Goal: Transaction & Acquisition: Purchase product/service

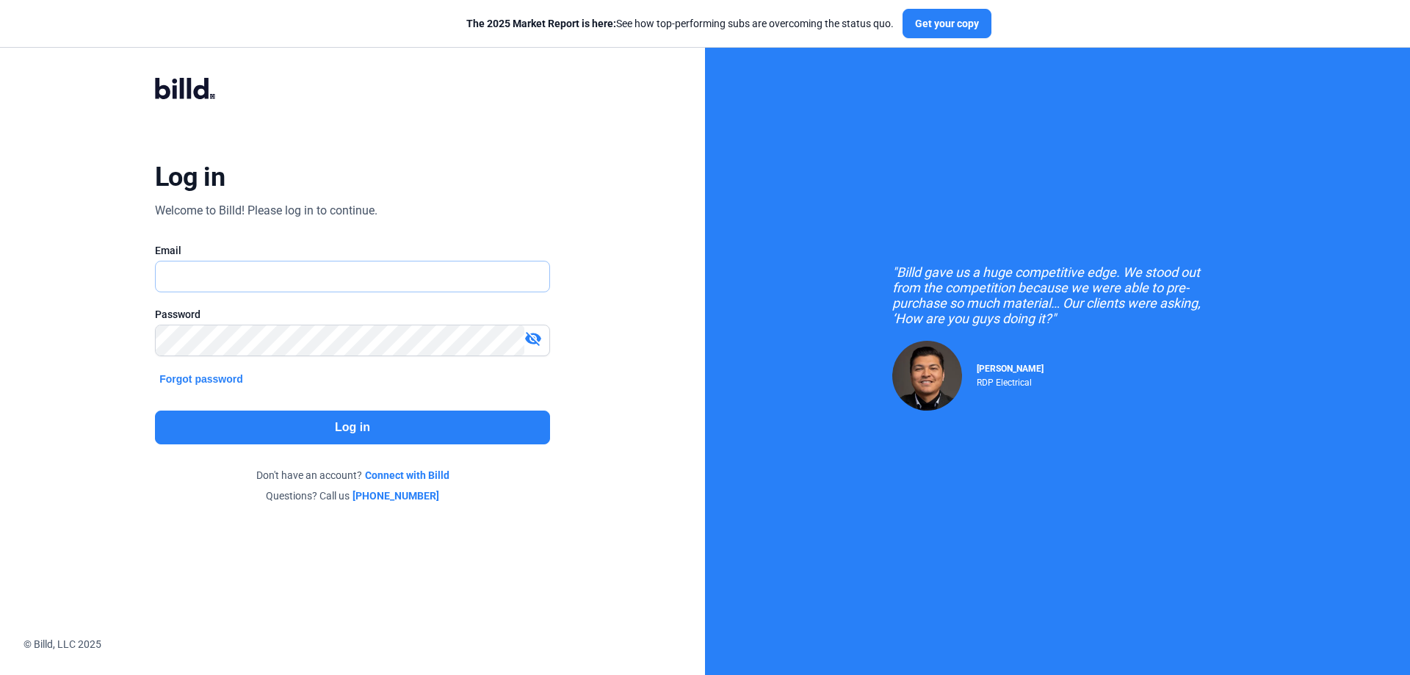
type input "[PERSON_NAME][EMAIL_ADDRESS][DOMAIN_NAME]"
click at [356, 423] on button "Log in" at bounding box center [352, 427] width 395 height 34
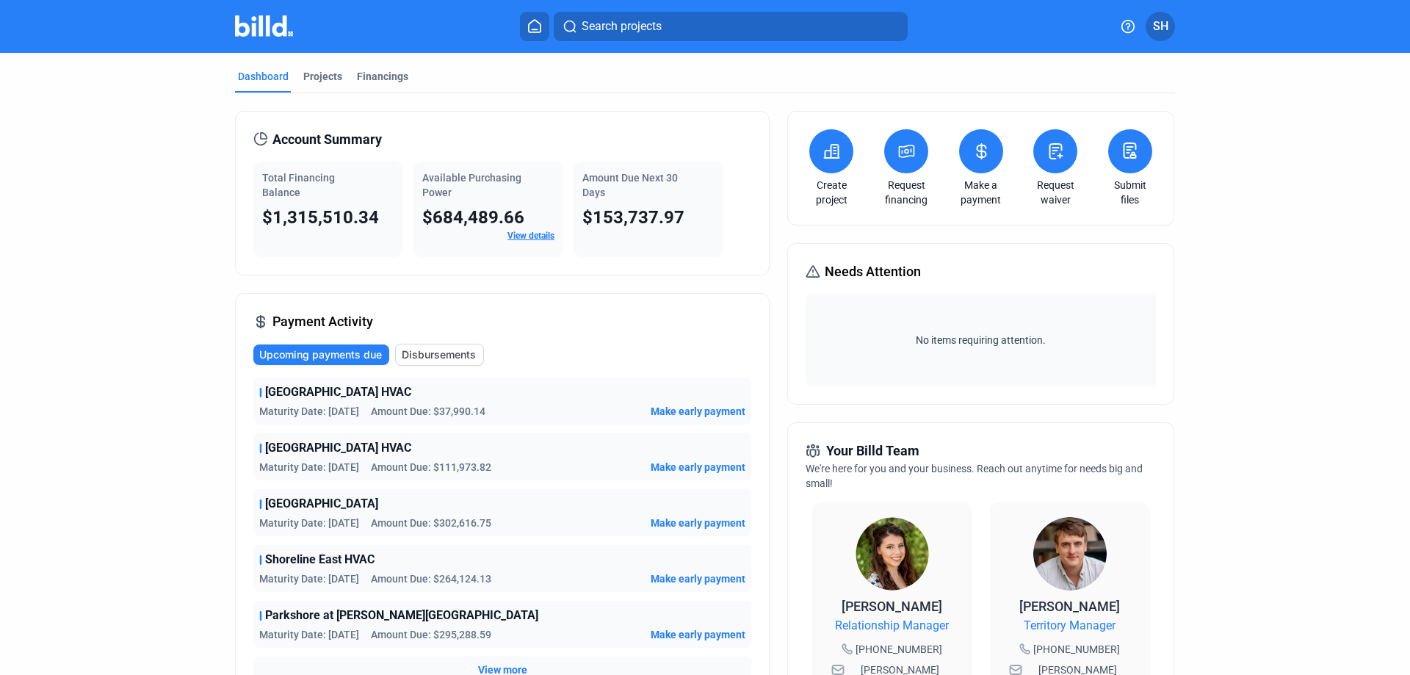
click at [985, 157] on icon at bounding box center [981, 151] width 18 height 18
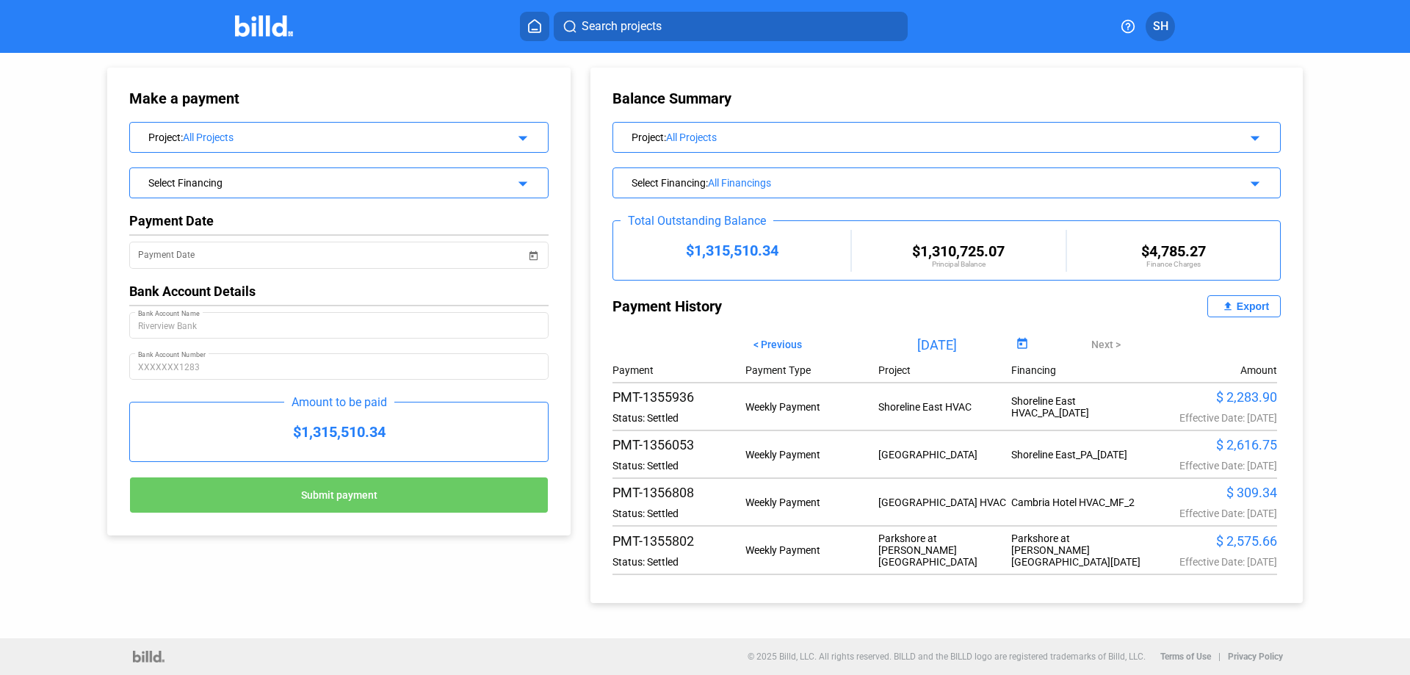
click at [397, 130] on div "Project : All Projects" at bounding box center [319, 136] width 343 height 15
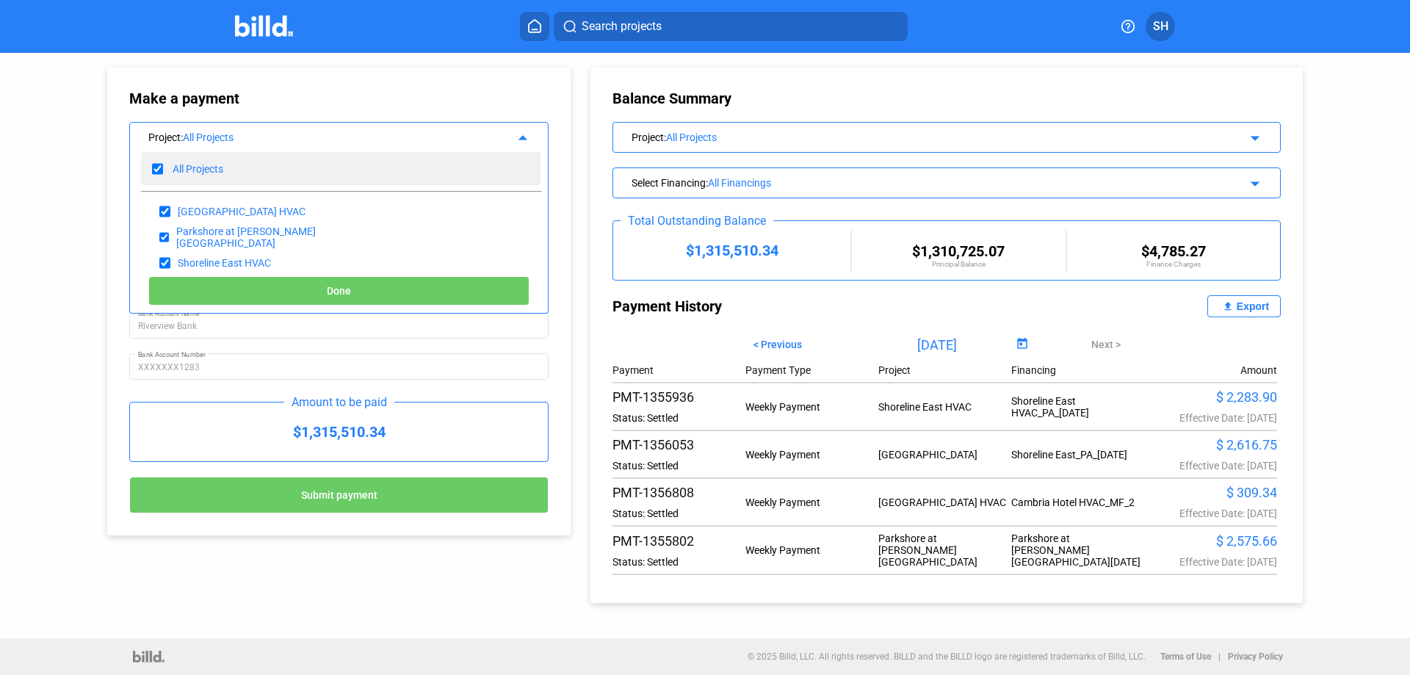
click at [158, 159] on input "checkbox" at bounding box center [157, 169] width 11 height 22
checkbox input "false"
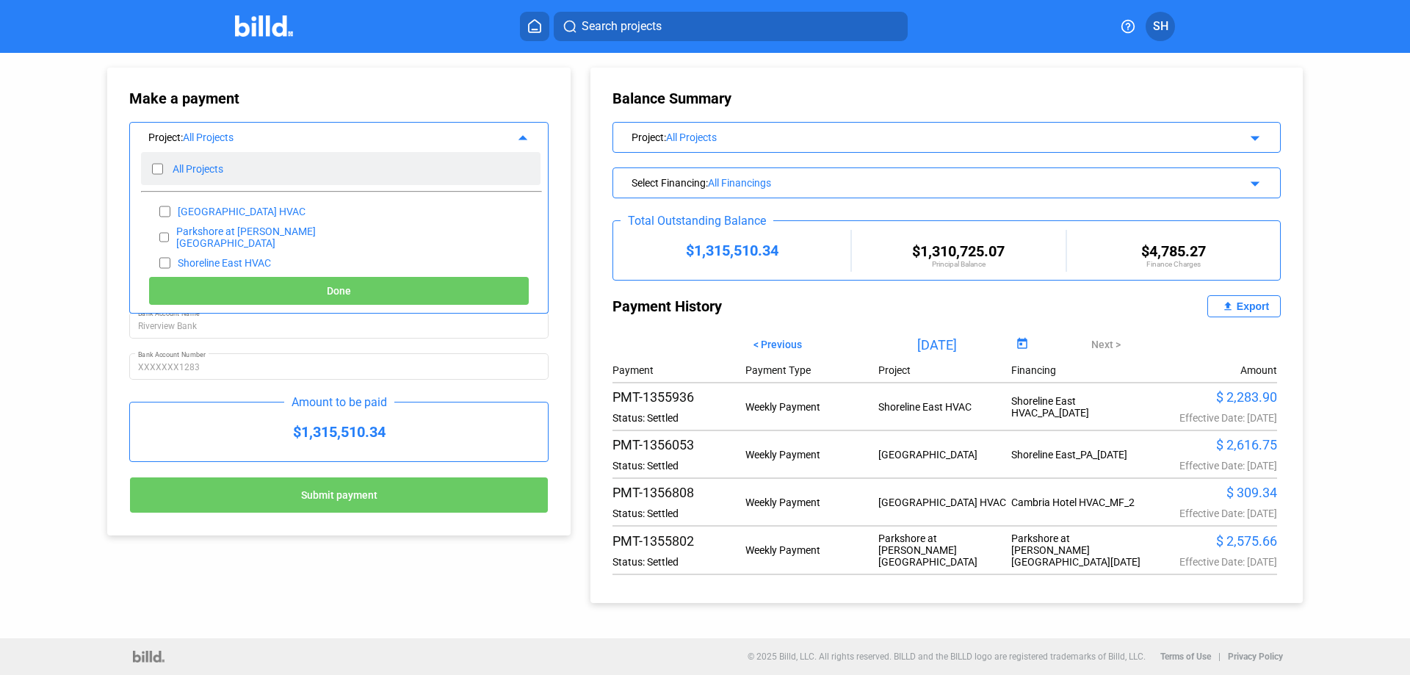
checkbox input "false"
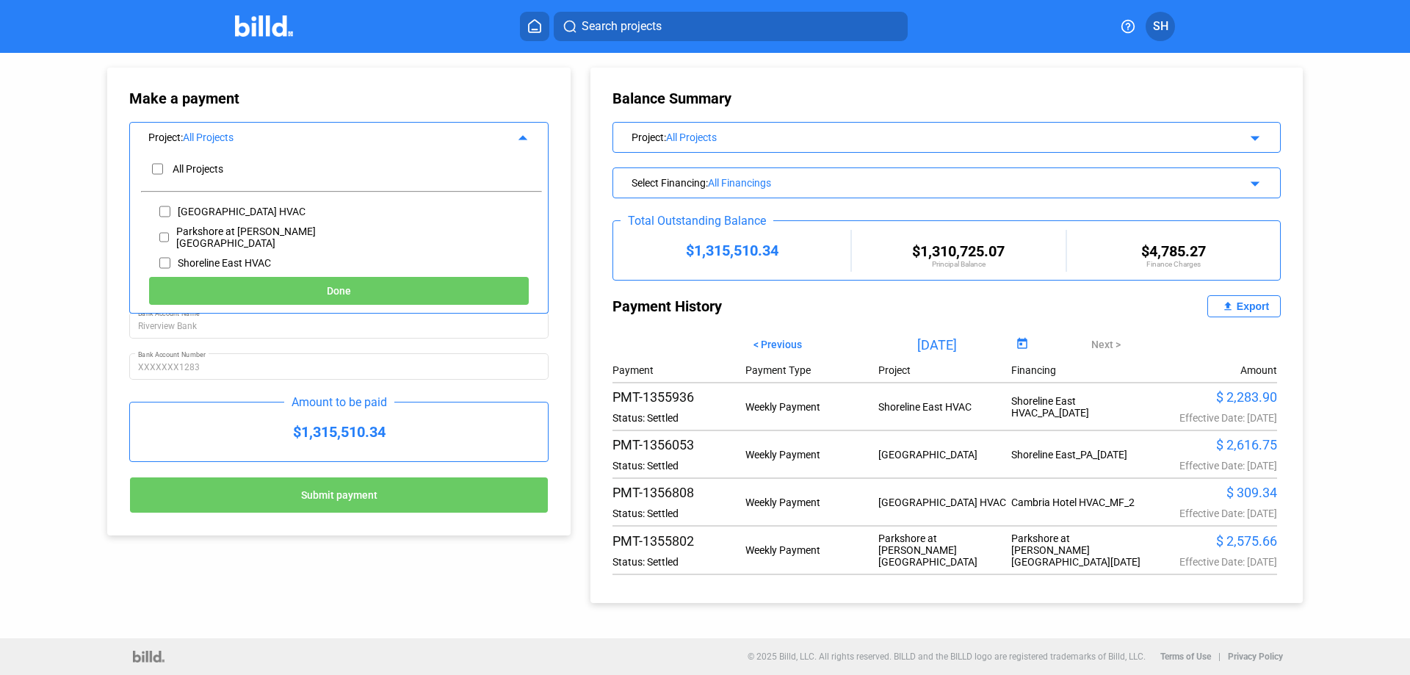
scroll to position [62, 0]
click at [164, 201] on input "checkbox" at bounding box center [164, 201] width 11 height 22
checkbox input "true"
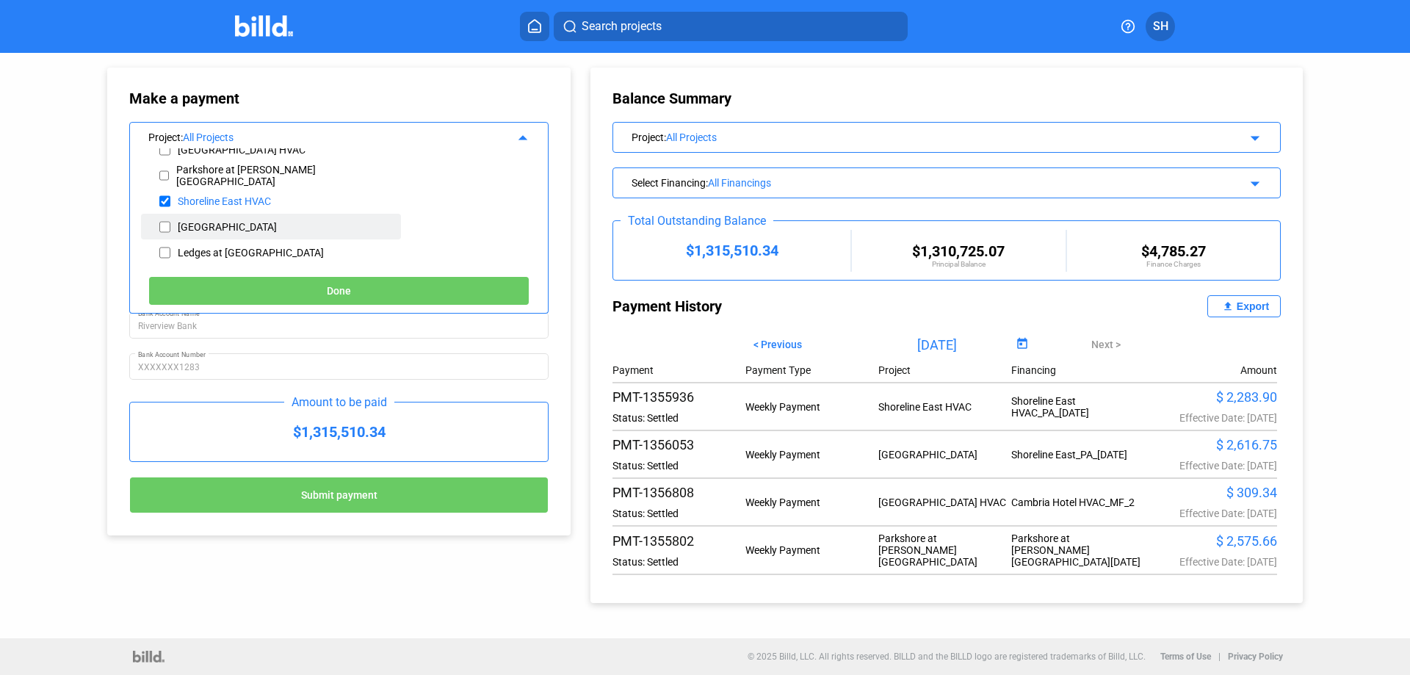
click at [170, 228] on div "[GEOGRAPHIC_DATA]" at bounding box center [271, 227] width 260 height 26
click at [164, 221] on input "checkbox" at bounding box center [164, 227] width 11 height 22
click at [160, 231] on input "checkbox" at bounding box center [164, 227] width 11 height 22
checkbox input "false"
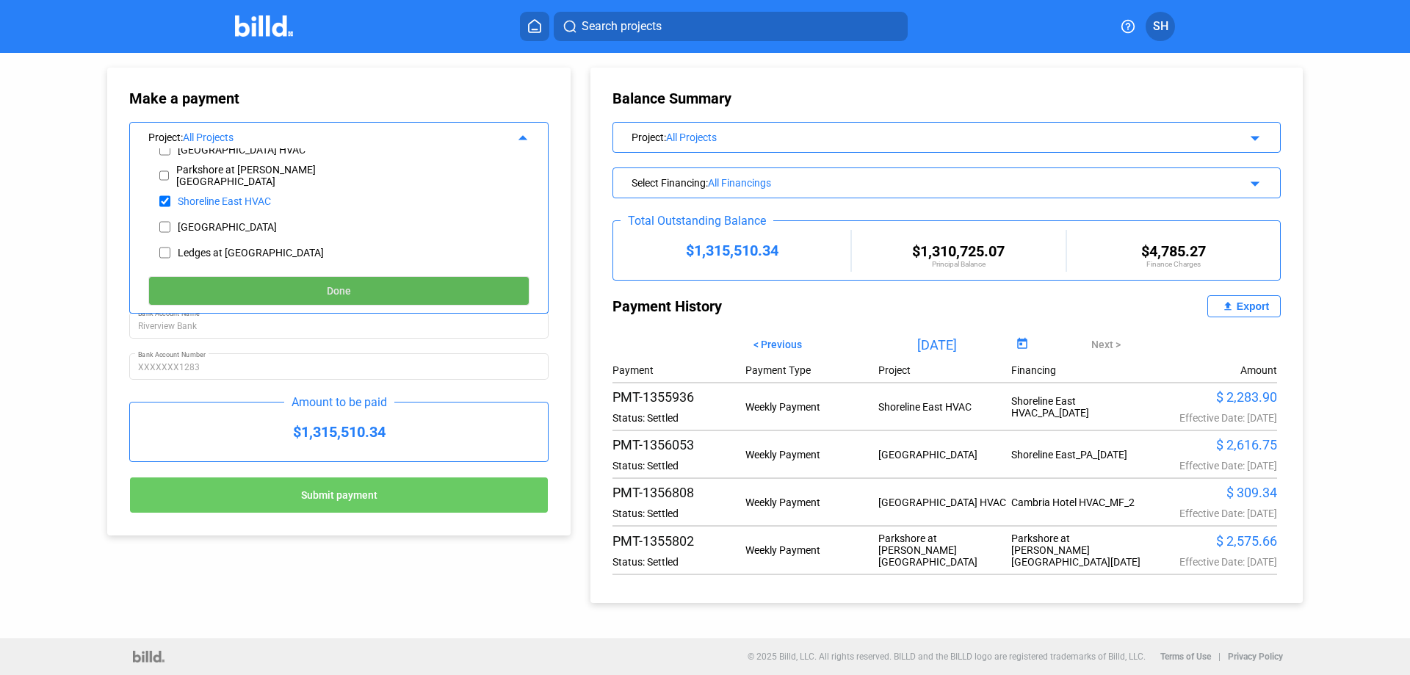
click at [320, 281] on button "Done" at bounding box center [338, 290] width 381 height 29
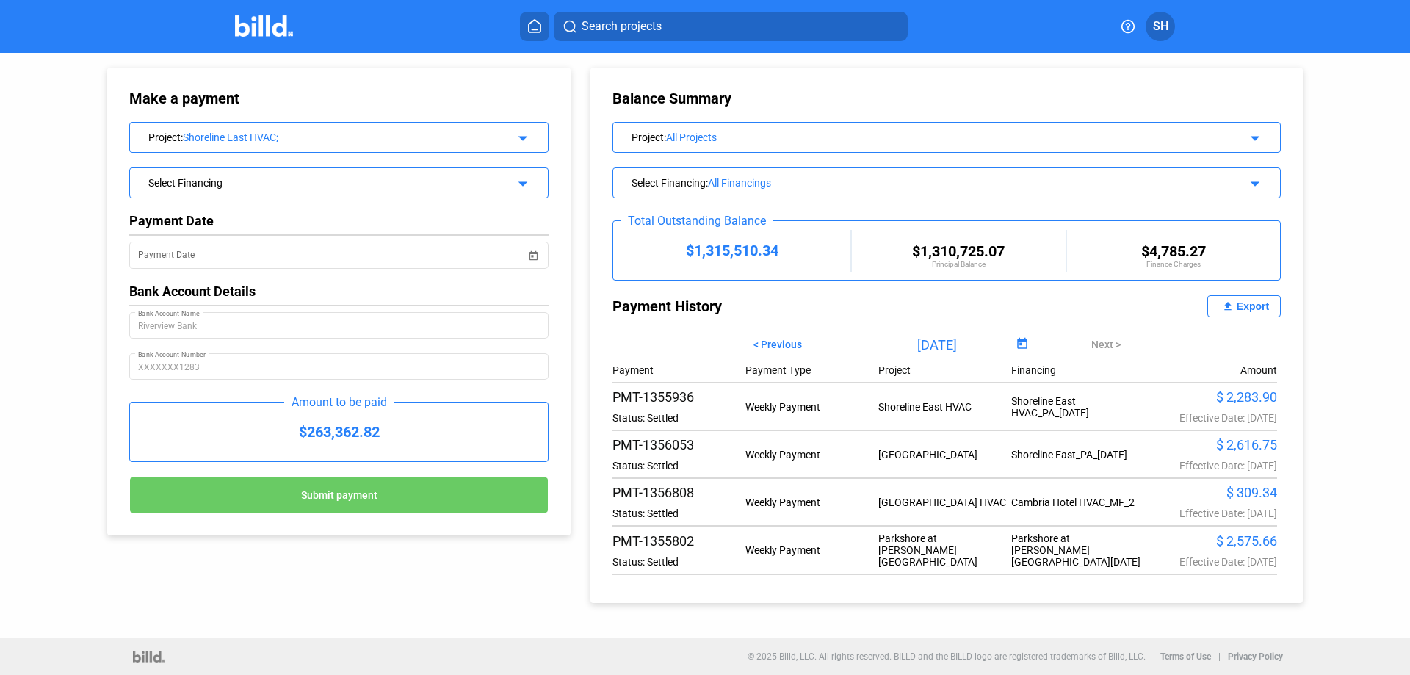
click at [327, 181] on div "Select Financing" at bounding box center [319, 181] width 343 height 15
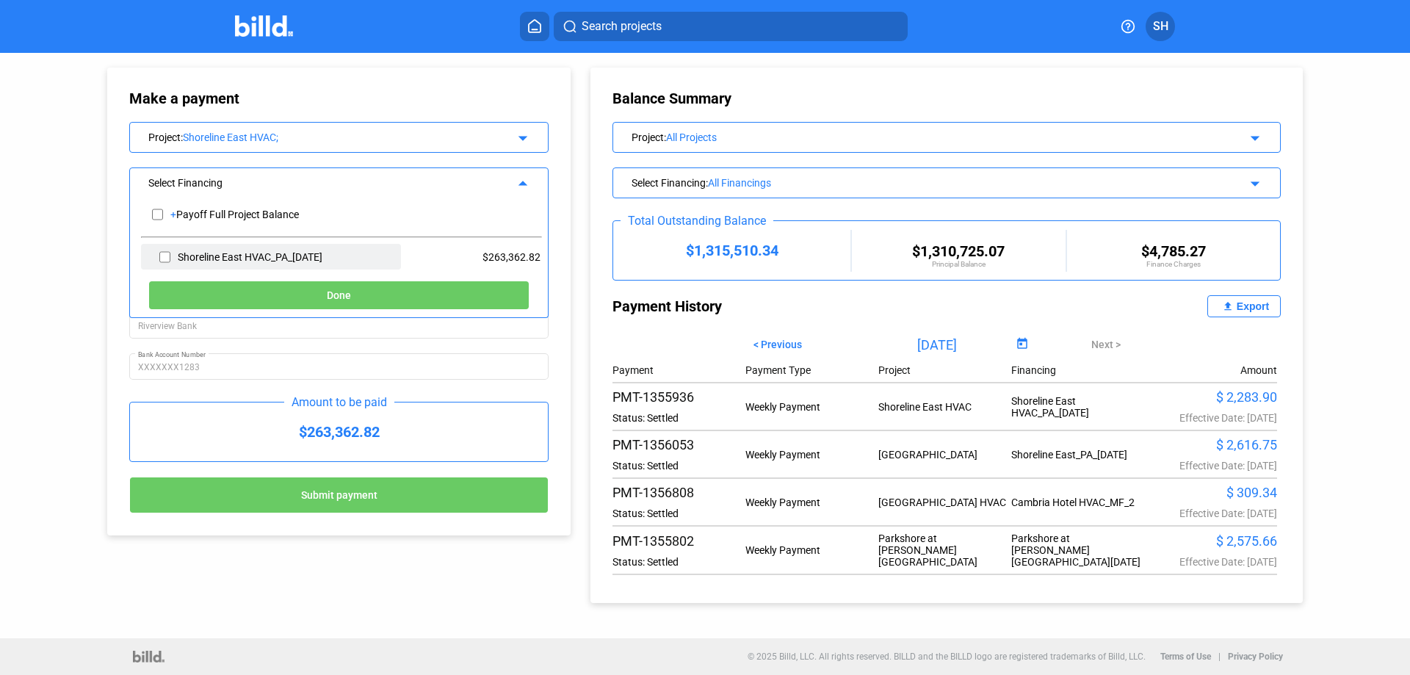
click at [161, 253] on input "checkbox" at bounding box center [164, 257] width 11 height 22
checkbox input "true"
click at [339, 292] on span "Done" at bounding box center [339, 296] width 24 height 12
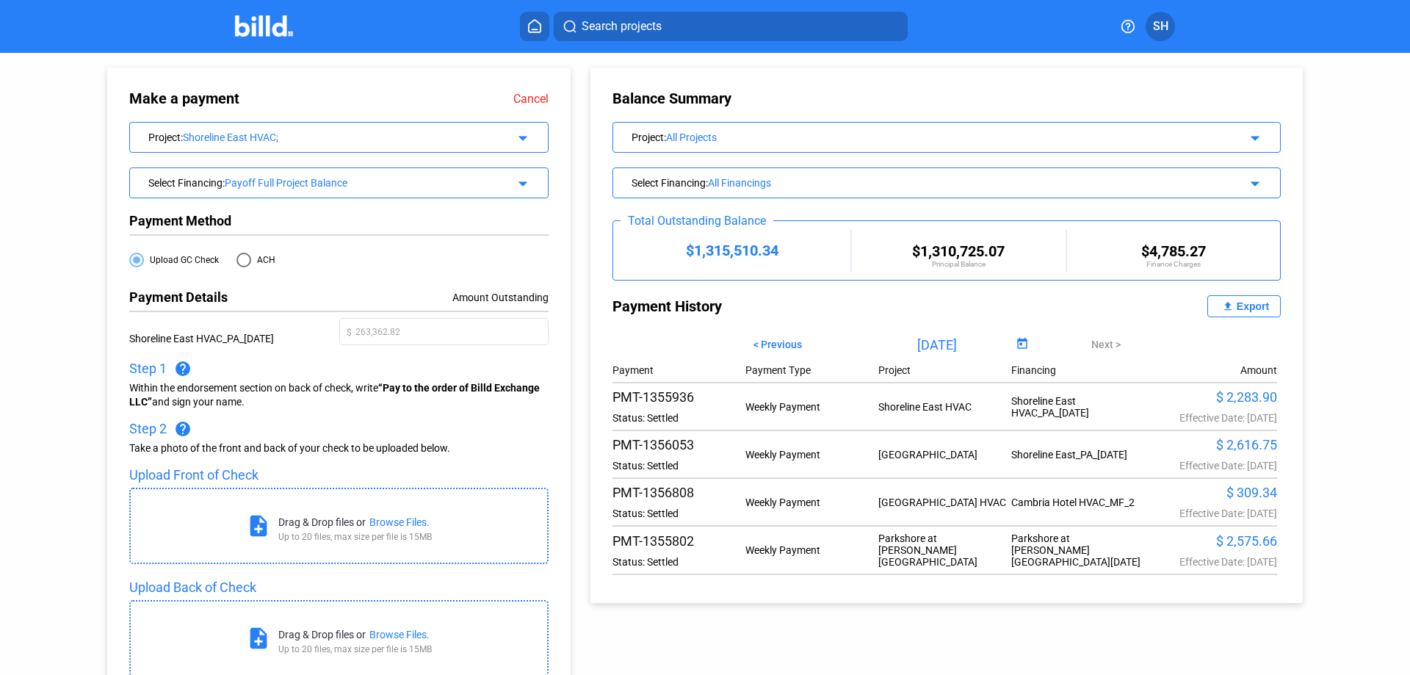
click at [237, 266] on span at bounding box center [243, 260] width 15 height 15
click at [237, 266] on input "ACH" at bounding box center [243, 260] width 15 height 15
radio input "true"
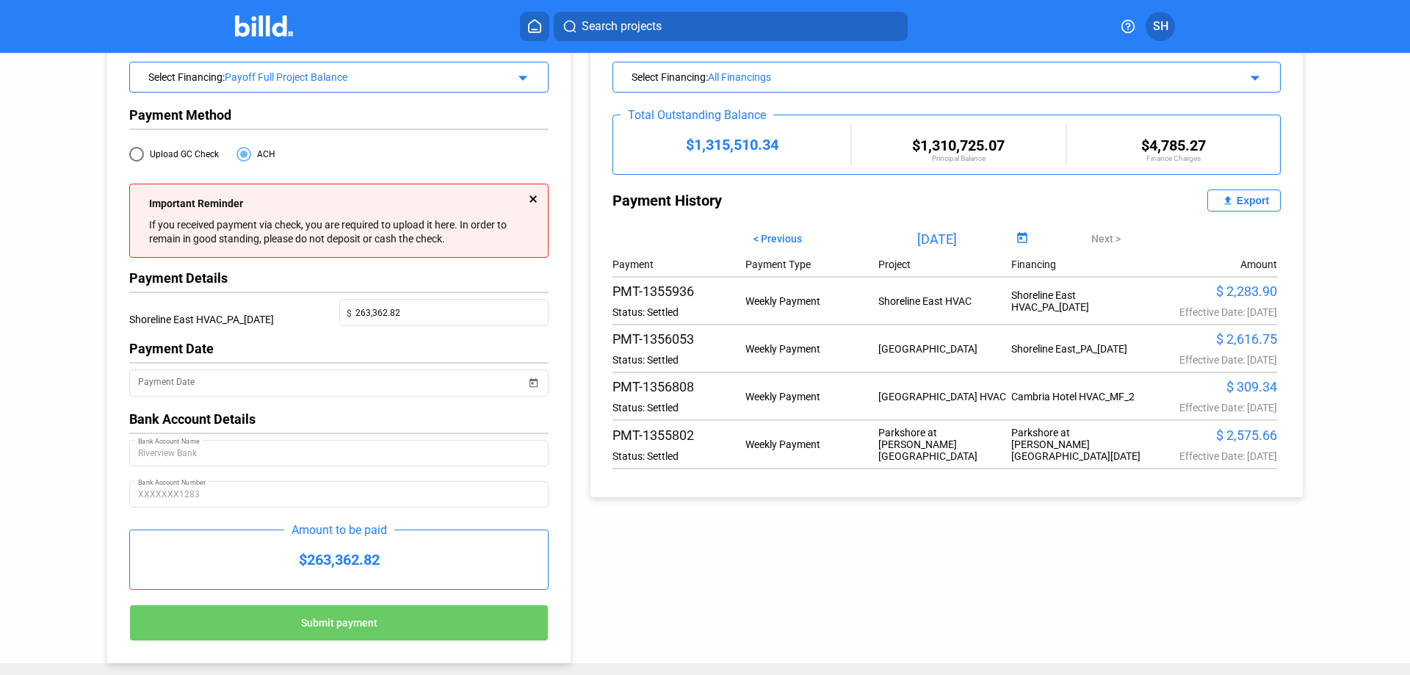
scroll to position [134, 0]
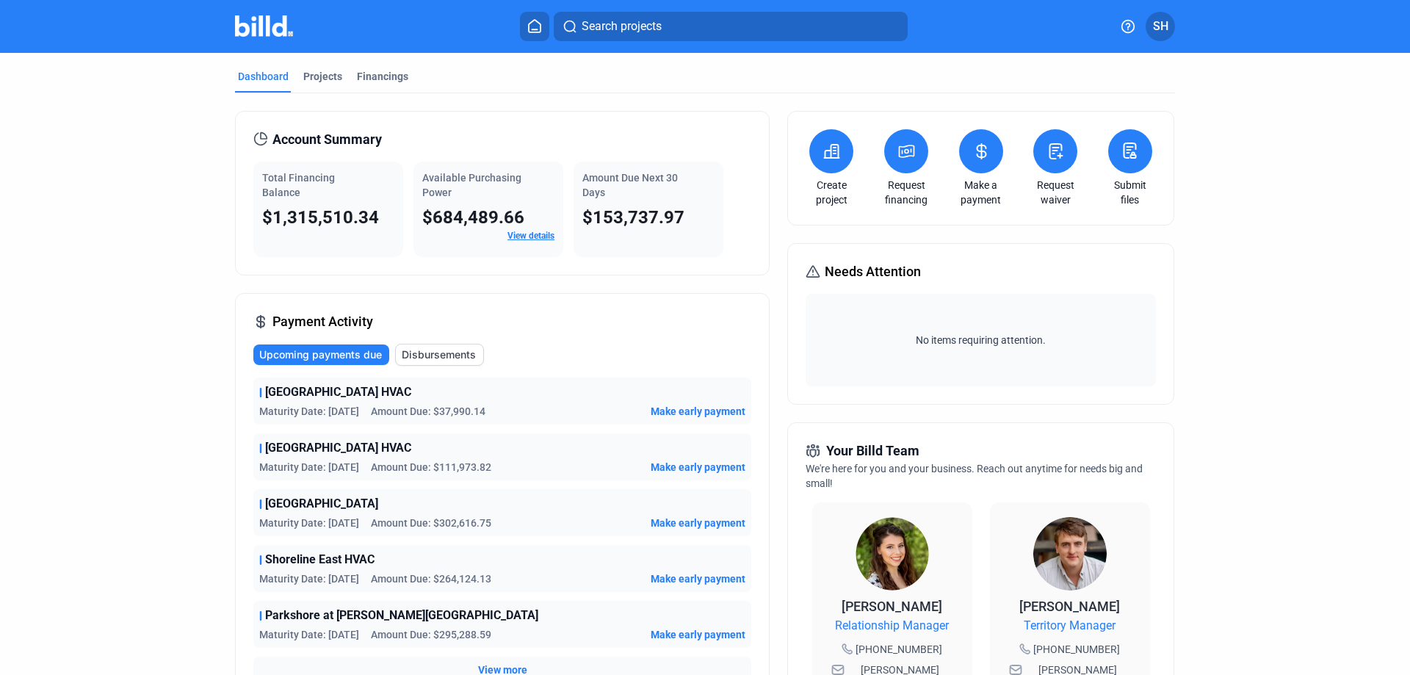
click at [985, 144] on icon at bounding box center [981, 151] width 18 height 18
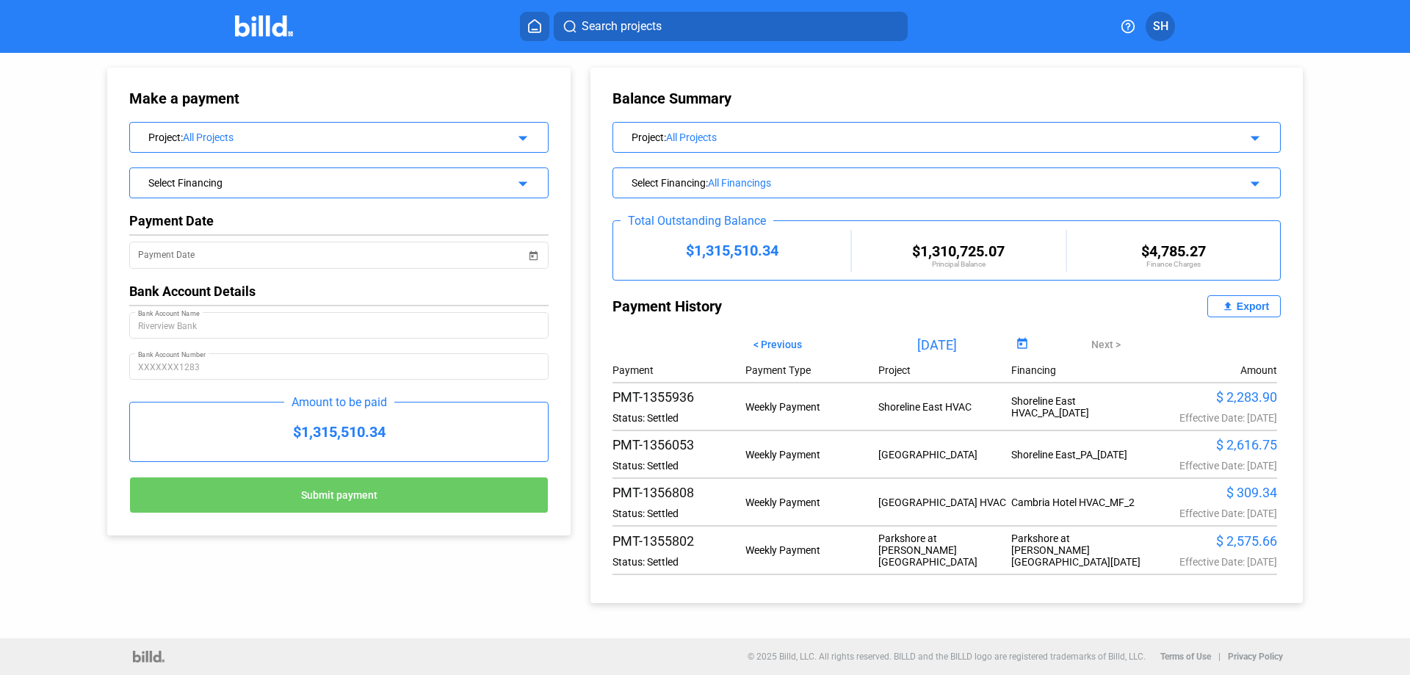
click at [479, 135] on div "All Projects" at bounding box center [337, 137] width 308 height 12
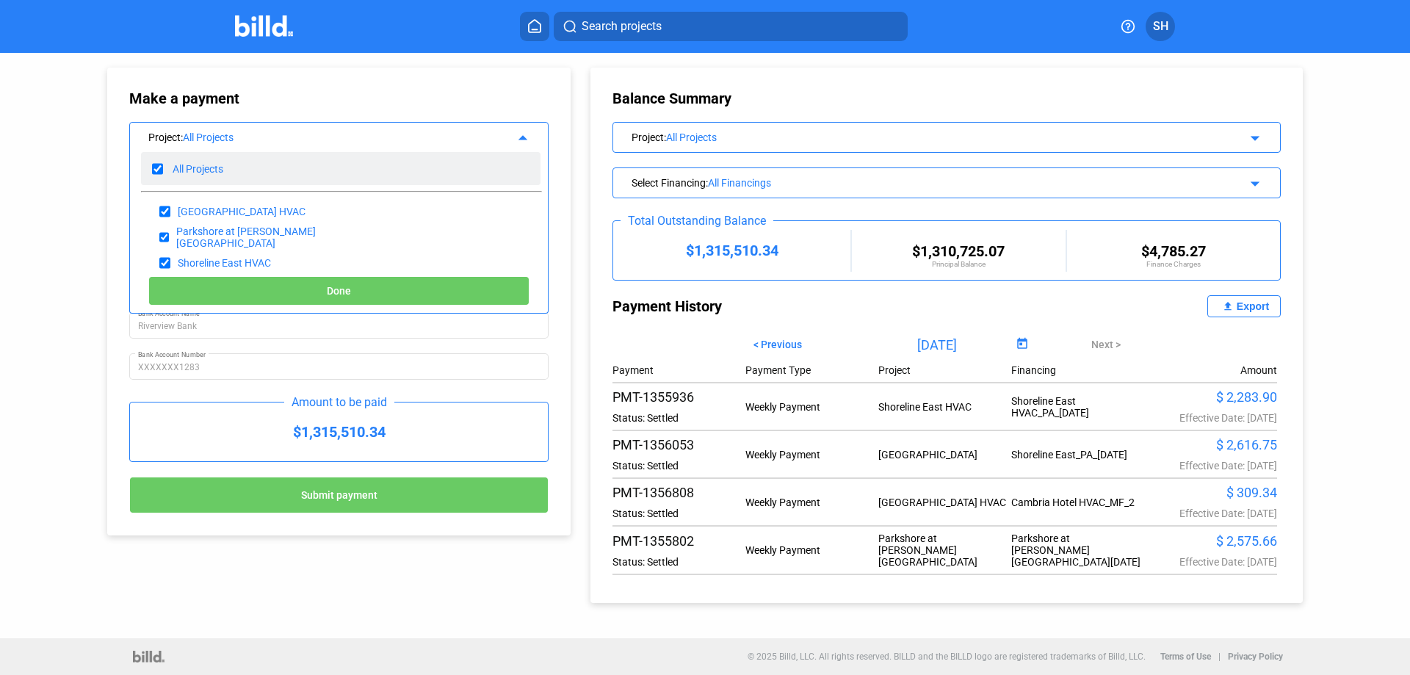
click at [159, 167] on input "checkbox" at bounding box center [157, 169] width 11 height 22
checkbox input "false"
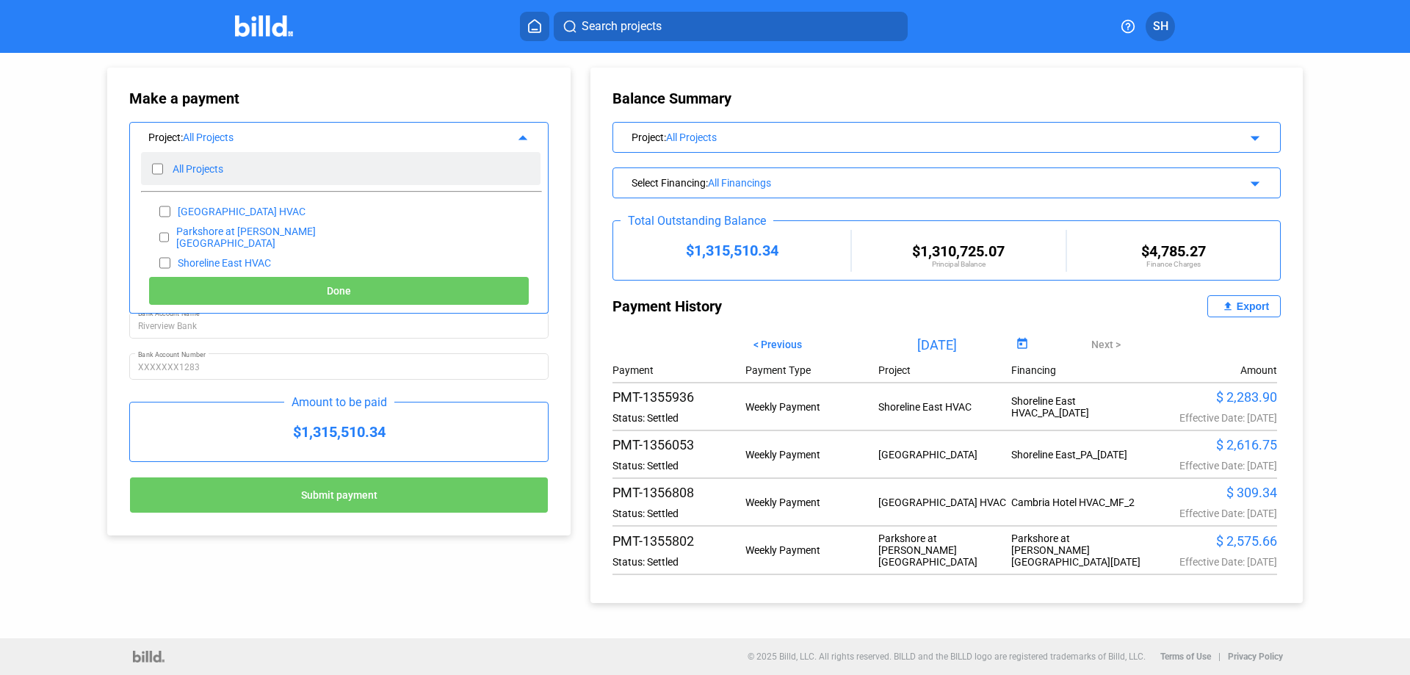
checkbox input "false"
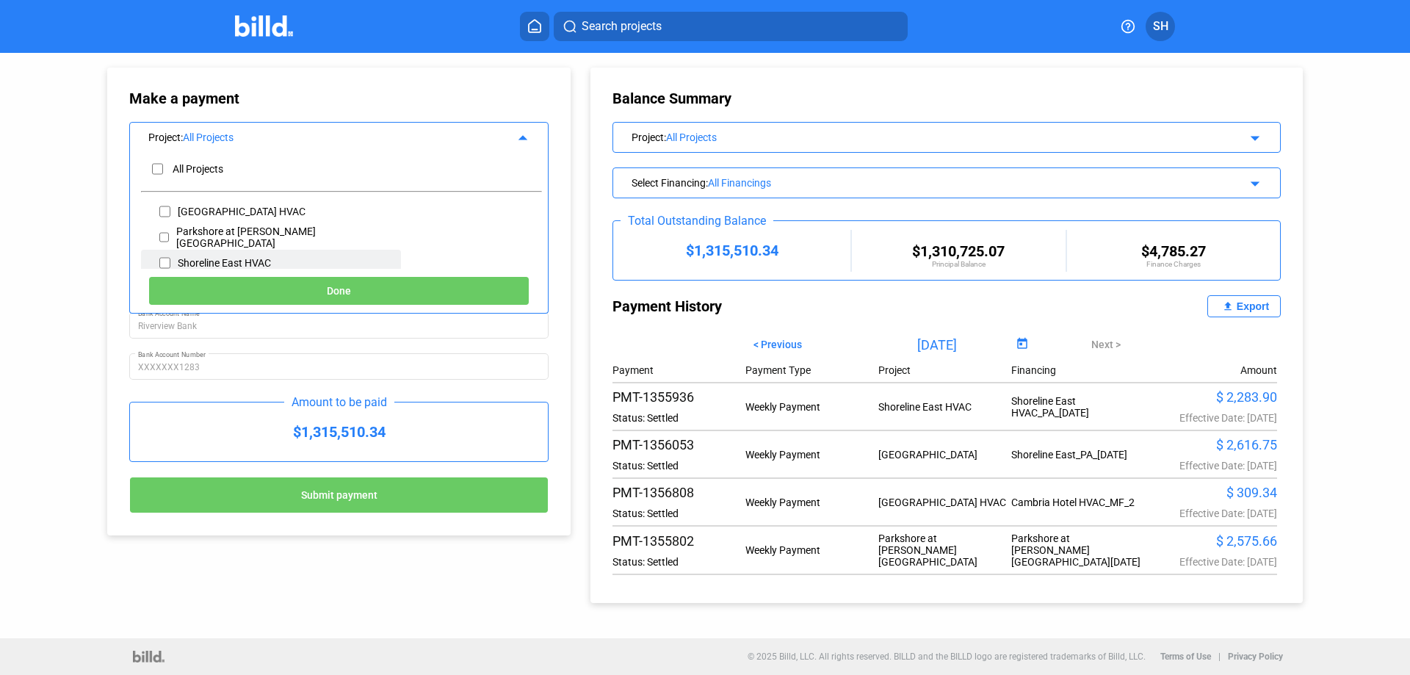
click at [162, 256] on input "checkbox" at bounding box center [164, 263] width 11 height 22
checkbox input "true"
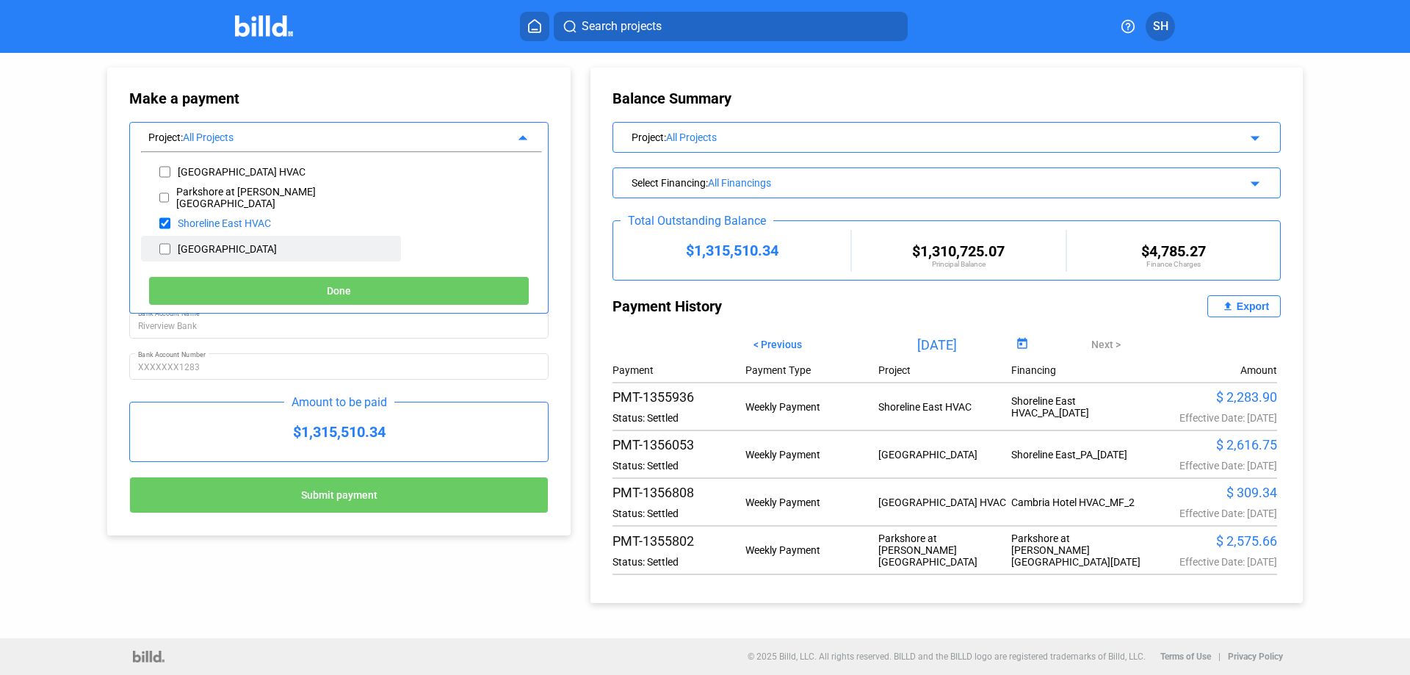
scroll to position [62, 0]
click at [167, 225] on input "checkbox" at bounding box center [164, 227] width 11 height 22
checkbox input "true"
click at [328, 283] on button "Done" at bounding box center [338, 290] width 381 height 29
type input "[DATE]"
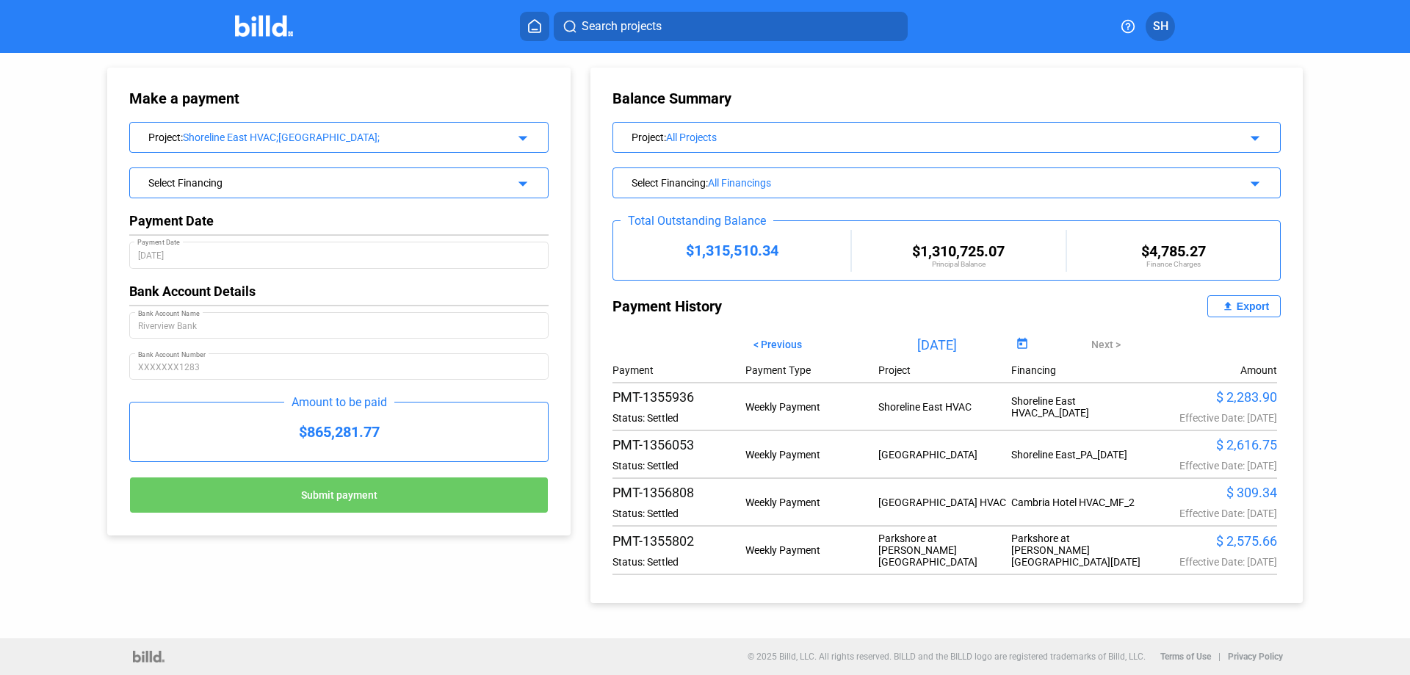
click at [328, 178] on div "Select Financing" at bounding box center [319, 181] width 343 height 15
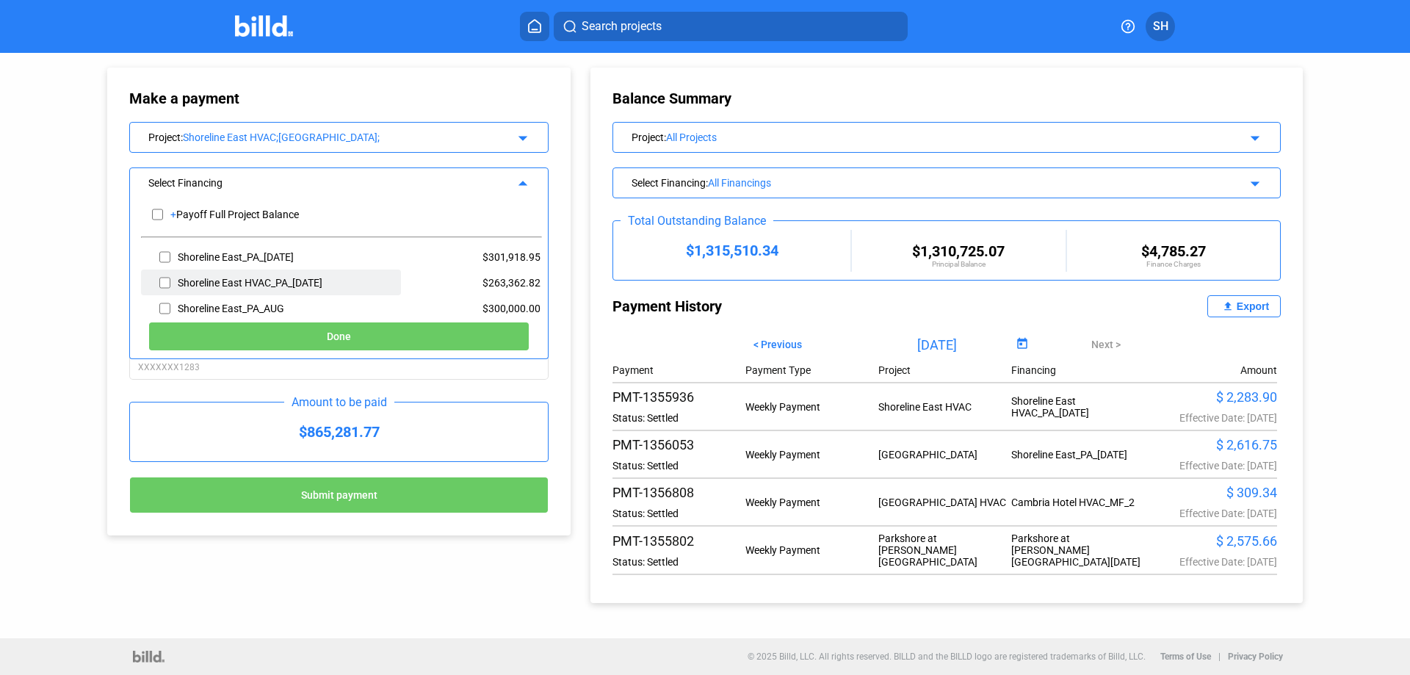
drag, startPoint x: 163, startPoint y: 256, endPoint x: 173, endPoint y: 271, distance: 17.5
click at [164, 256] on input "checkbox" at bounding box center [164, 257] width 11 height 22
checkbox input "true"
click at [164, 276] on input "checkbox" at bounding box center [164, 283] width 11 height 22
checkbox input "true"
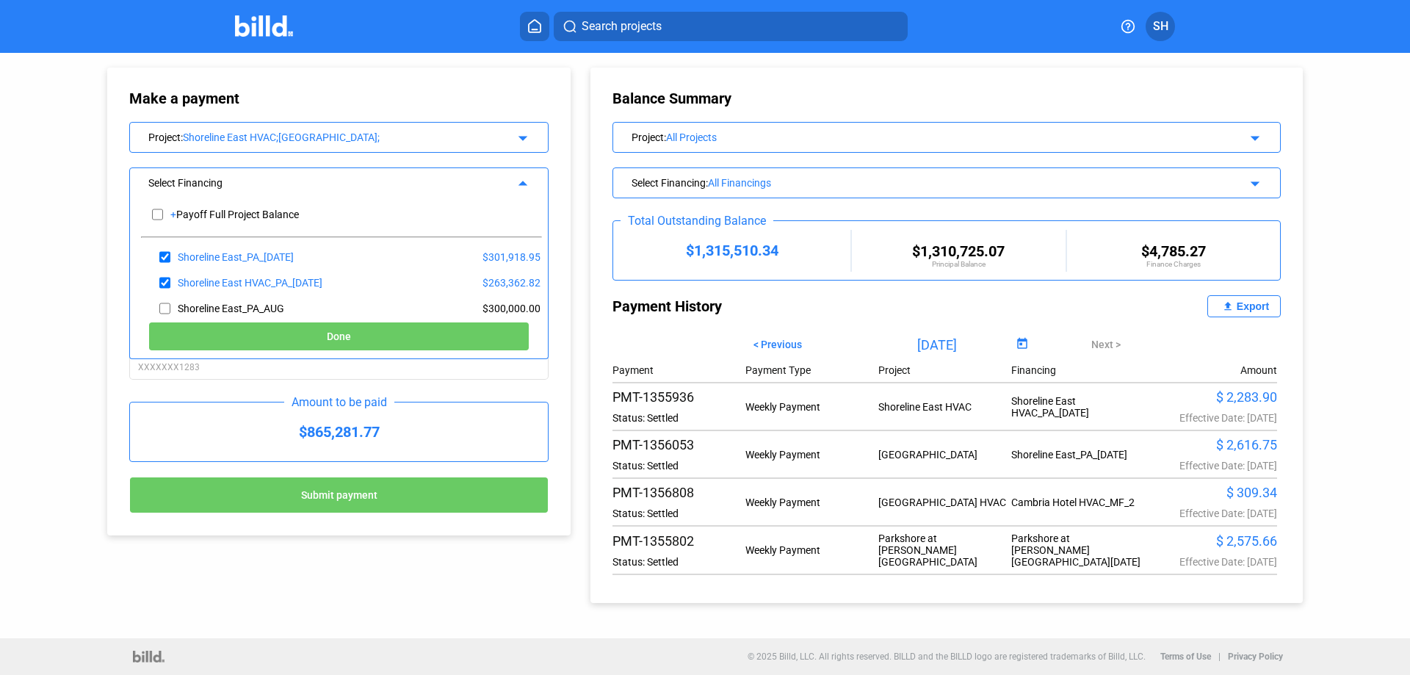
click at [331, 333] on span "Done" at bounding box center [339, 337] width 24 height 12
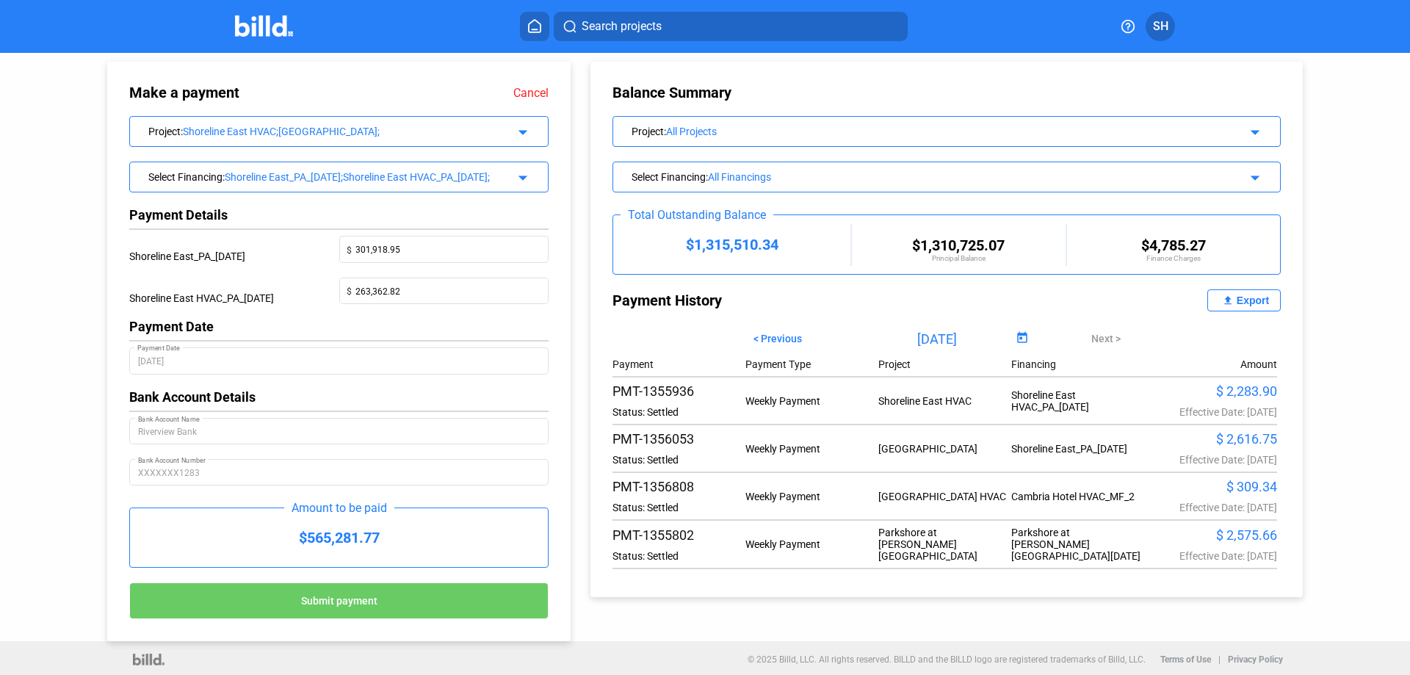
scroll to position [11, 0]
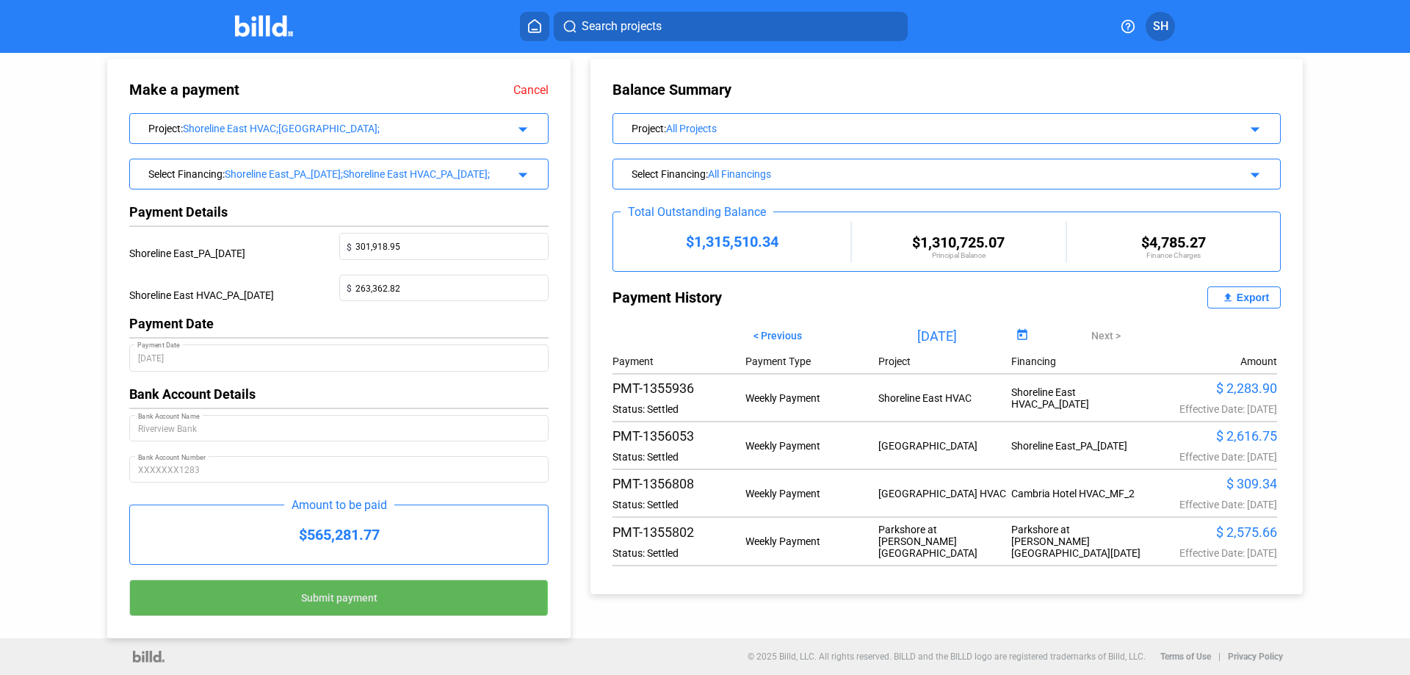
click at [333, 598] on span "Submit payment" at bounding box center [339, 599] width 76 height 12
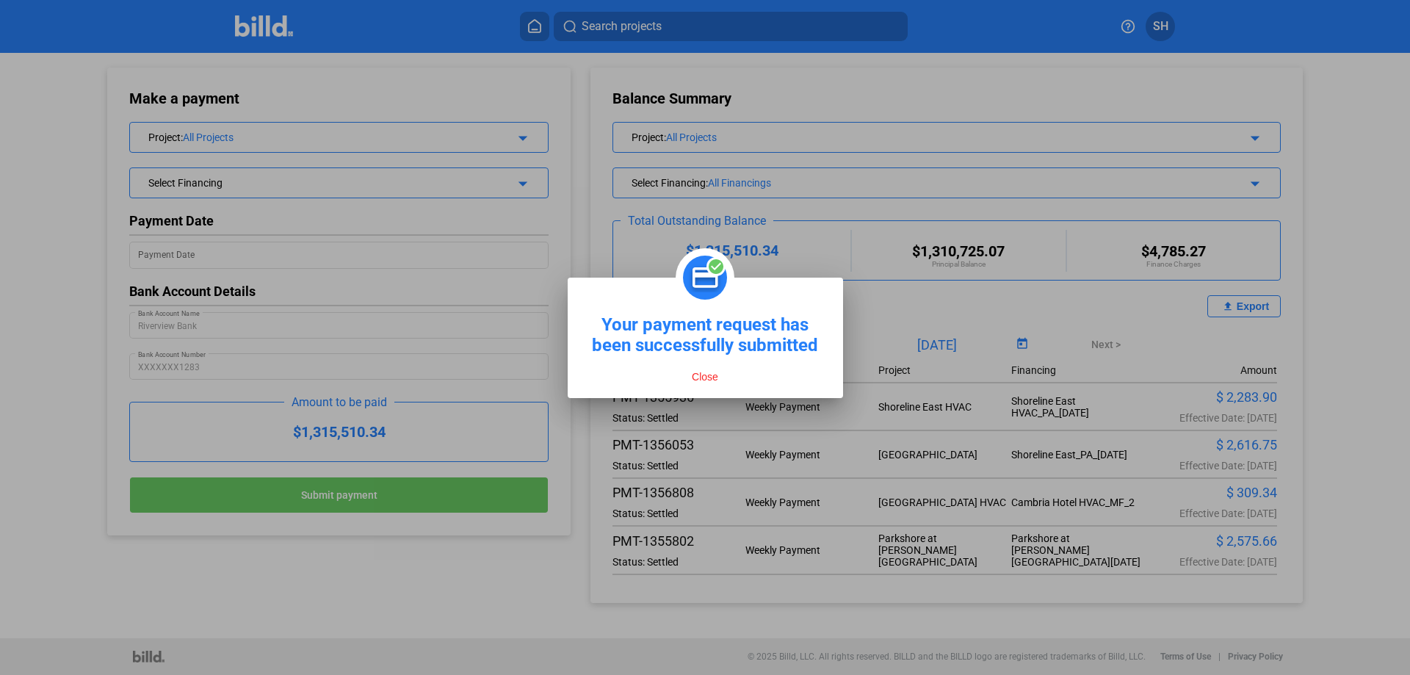
click at [702, 370] on button "Close" at bounding box center [704, 376] width 35 height 13
